Goal: Entertainment & Leisure: Consume media (video, audio)

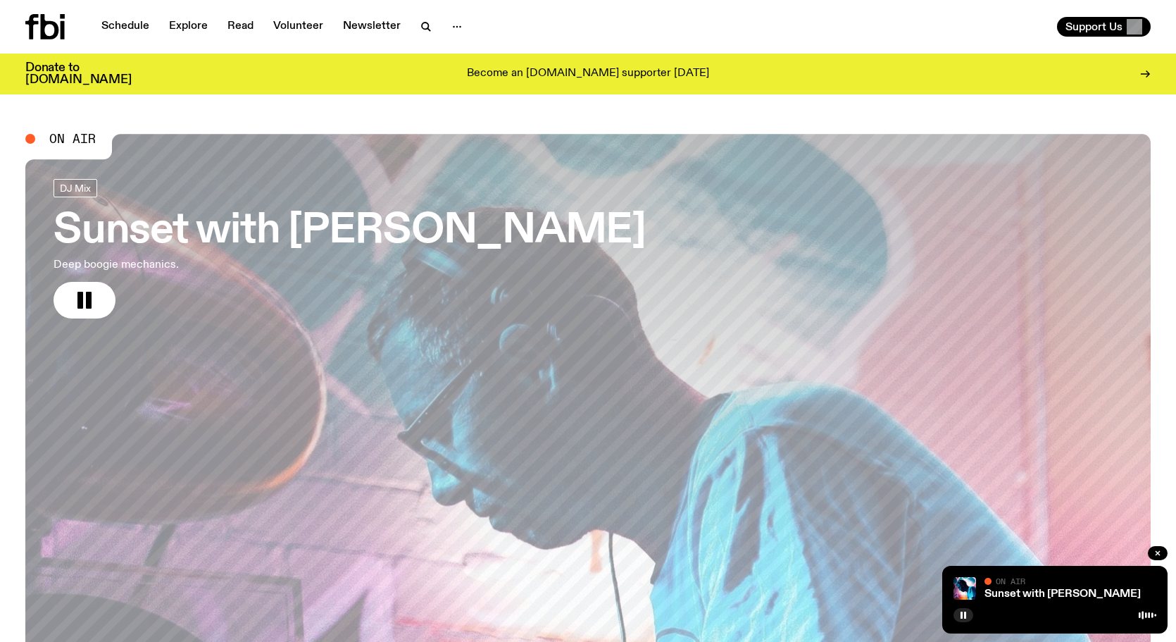
click at [59, 27] on icon at bounding box center [44, 26] width 39 height 25
click at [35, 27] on icon at bounding box center [44, 26] width 39 height 25
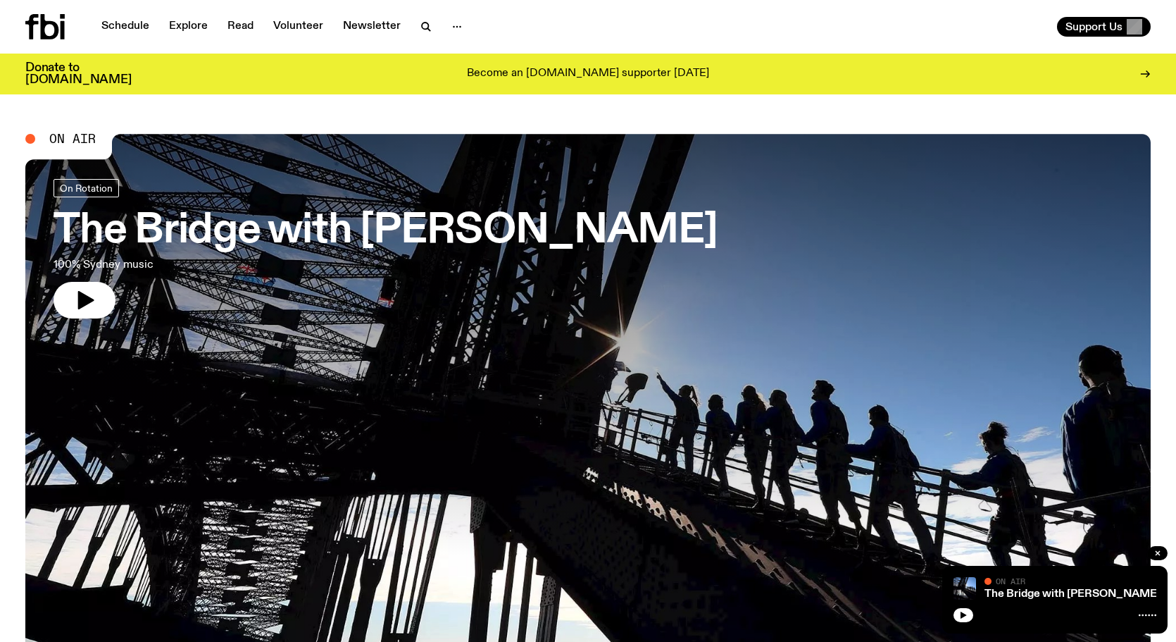
click at [85, 299] on icon "button" at bounding box center [86, 300] width 16 height 18
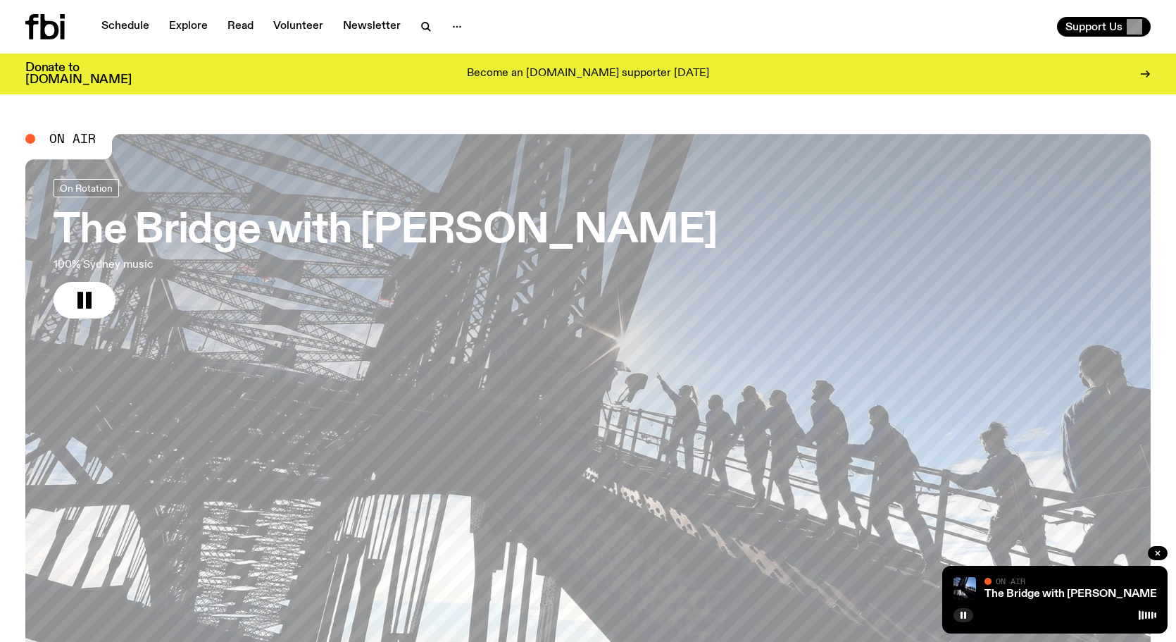
click at [298, 207] on link "The Bridge with [PERSON_NAME] 100% Sydney music" at bounding box center [386, 248] width 664 height 139
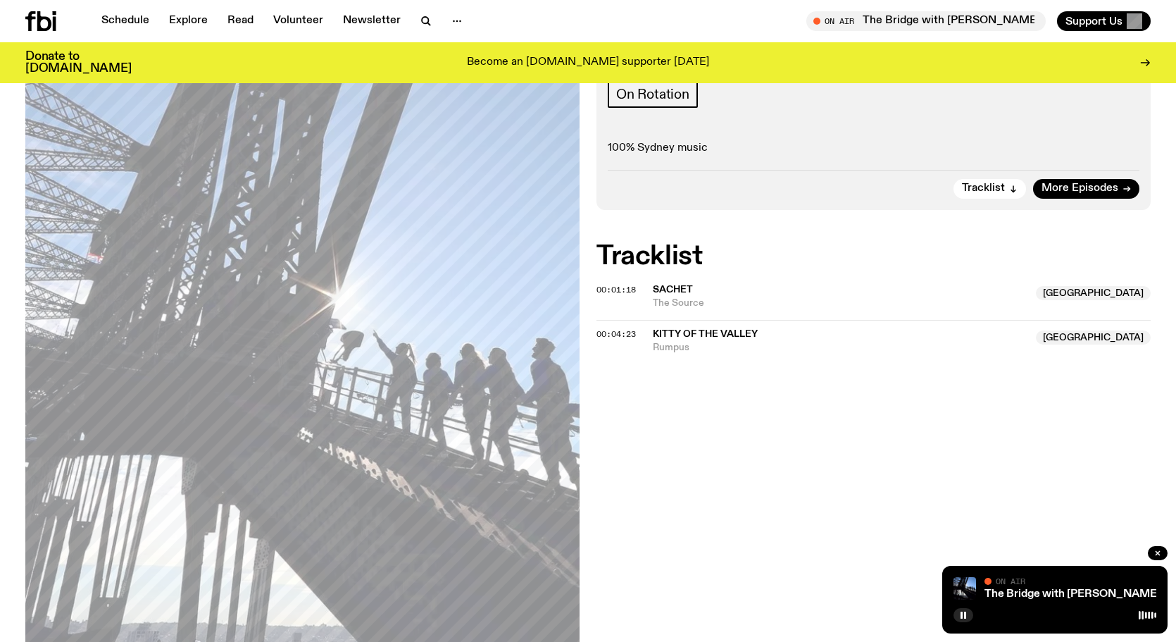
scroll to position [206, 0]
